Goal: Information Seeking & Learning: Understand process/instructions

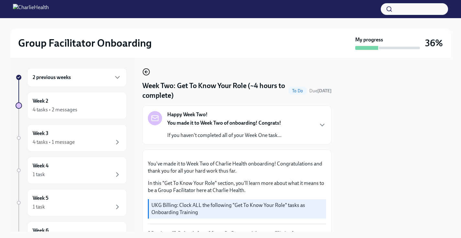
click at [147, 74] on icon "button" at bounding box center [146, 72] width 8 height 8
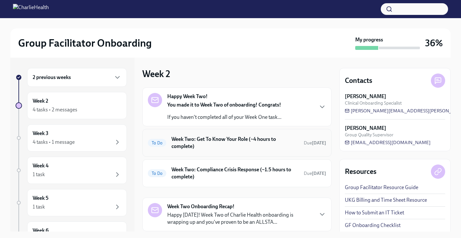
scroll to position [16, 0]
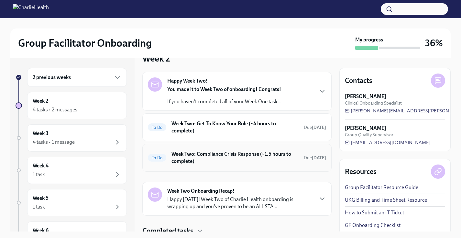
click at [181, 155] on h6 "Week Two: Compliance Crisis Response (~1.5 hours to complete)" at bounding box center [234, 157] width 127 height 14
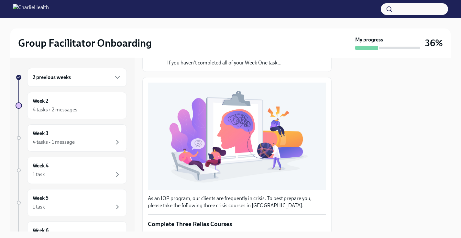
scroll to position [202, 0]
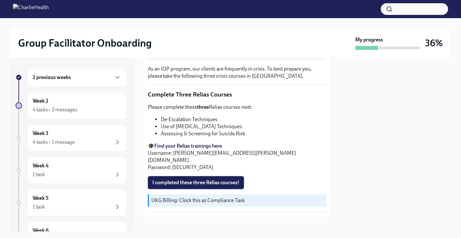
click at [193, 179] on span "I completed these three Relias courses!" at bounding box center [195, 182] width 87 height 6
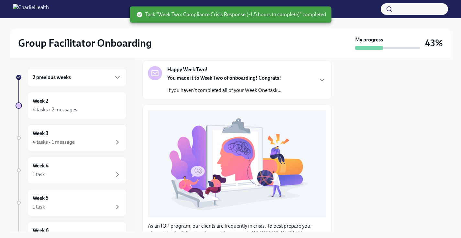
scroll to position [0, 0]
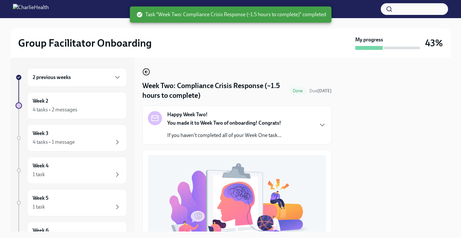
click at [148, 73] on icon "button" at bounding box center [146, 72] width 8 height 8
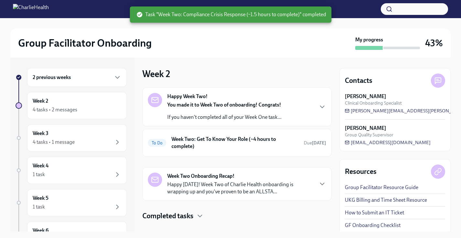
scroll to position [10, 0]
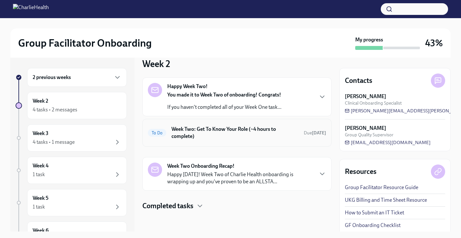
click at [242, 135] on h6 "Week Two: Get To Know Your Role (~4 hours to complete)" at bounding box center [234, 133] width 127 height 14
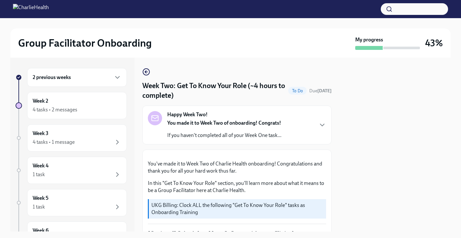
click at [148, 71] on icon "button" at bounding box center [146, 72] width 8 height 8
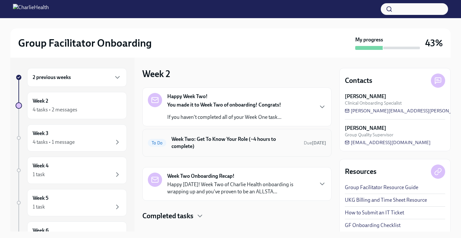
scroll to position [10, 0]
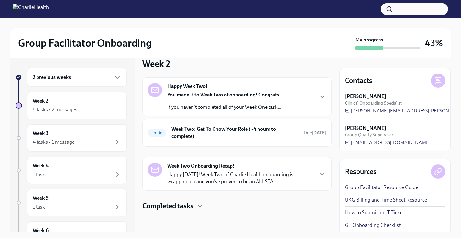
click at [186, 205] on h4 "Completed tasks" at bounding box center [167, 206] width 51 height 10
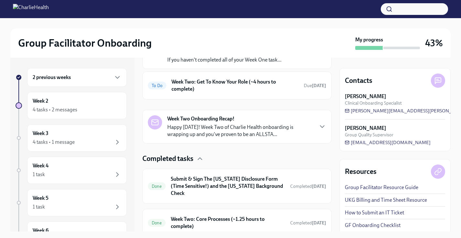
scroll to position [109, 0]
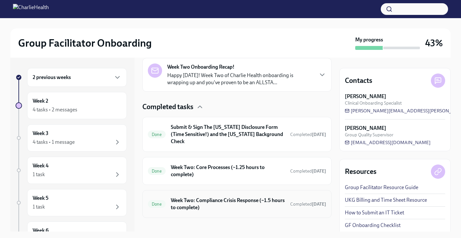
click at [197, 197] on h6 "Week Two: Compliance Crisis Response (~1.5 hours to complete)" at bounding box center [228, 204] width 114 height 14
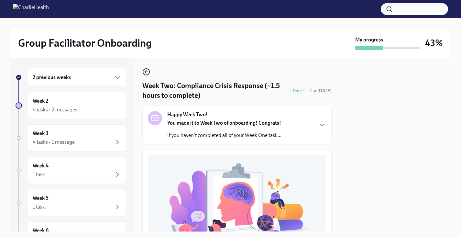
click at [147, 73] on icon "button" at bounding box center [146, 72] width 8 height 8
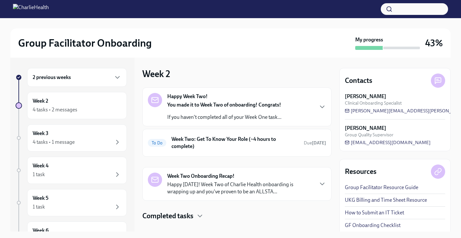
scroll to position [10, 0]
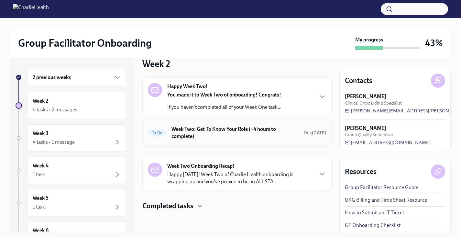
click at [189, 127] on h6 "Week Two: Get To Know Your Role (~4 hours to complete)" at bounding box center [234, 133] width 127 height 14
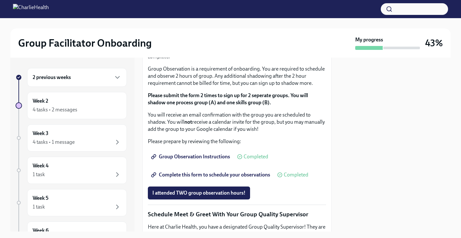
scroll to position [379, 0]
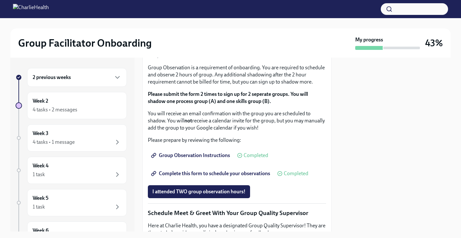
click at [103, 105] on div "Week 2 4 tasks • 2 messages" at bounding box center [77, 105] width 89 height 16
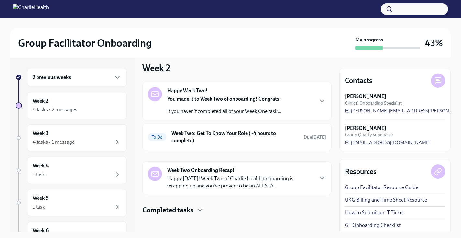
scroll to position [10, 0]
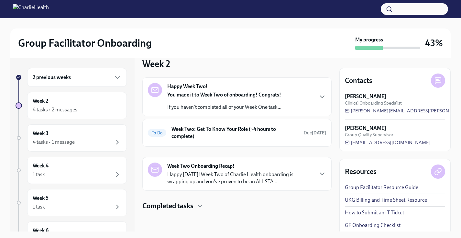
click at [91, 79] on div "2 previous weeks" at bounding box center [77, 77] width 89 height 8
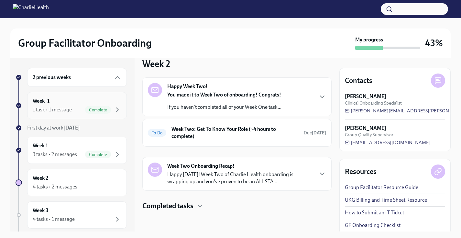
click at [91, 109] on span "Complete" at bounding box center [98, 109] width 26 height 5
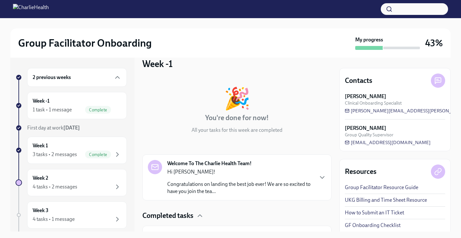
scroll to position [46, 0]
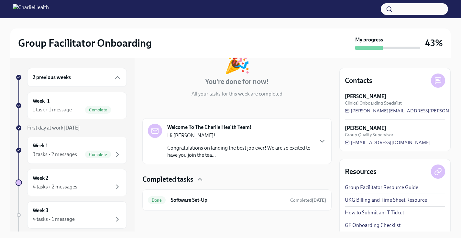
click at [310, 143] on div "Hi [PERSON_NAME]! Congratulations on landing the best job ever! We are so excit…" at bounding box center [240, 145] width 146 height 27
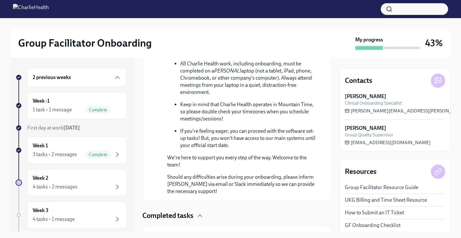
scroll to position [428, 0]
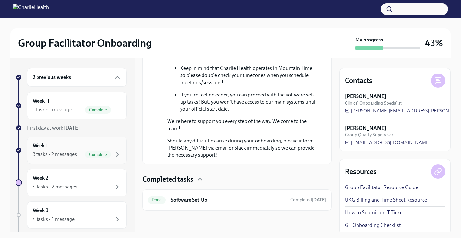
click at [85, 150] on div "Week 1 3 tasks • 2 messages Complete" at bounding box center [77, 150] width 89 height 16
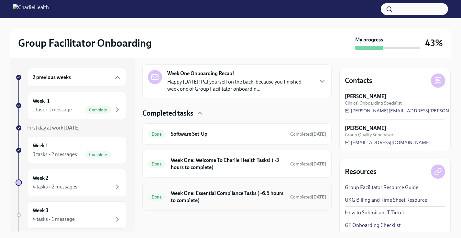
click at [190, 195] on h6 "Week One: Essential Compliance Tasks (~6.5 hours to complete)" at bounding box center [228, 197] width 114 height 14
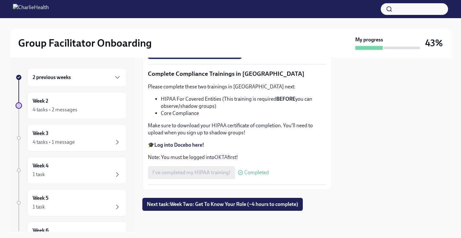
scroll to position [1579, 0]
click at [83, 147] on div "Week 3 4 tasks • 1 message" at bounding box center [77, 137] width 100 height 27
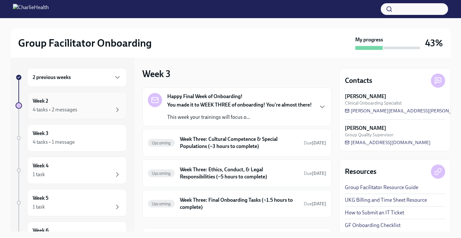
click at [94, 116] on div "Week 2 4 tasks • 2 messages" at bounding box center [77, 105] width 100 height 27
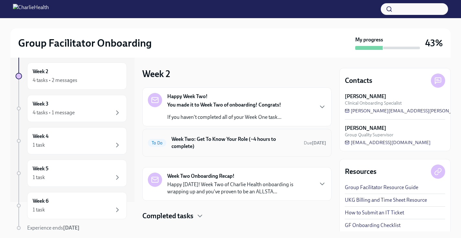
scroll to position [10, 0]
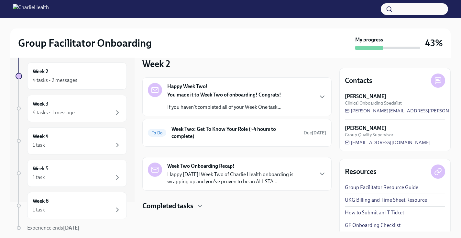
click at [185, 105] on p "If you haven't completed all of your Week One task..." at bounding box center [224, 107] width 114 height 7
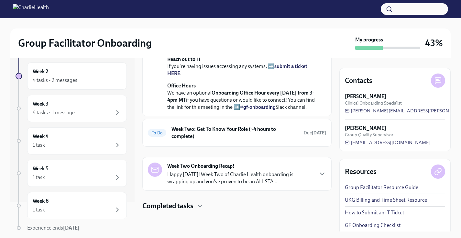
scroll to position [202, 0]
click at [193, 140] on h6 "Week Two: Get To Know Your Role (~4 hours to complete)" at bounding box center [234, 133] width 127 height 14
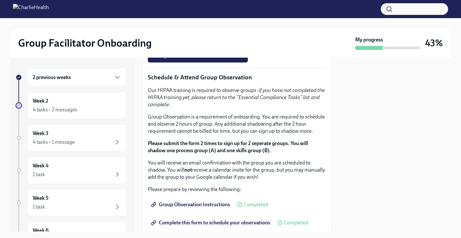
scroll to position [331, 0]
